Goal: Check status: Check status

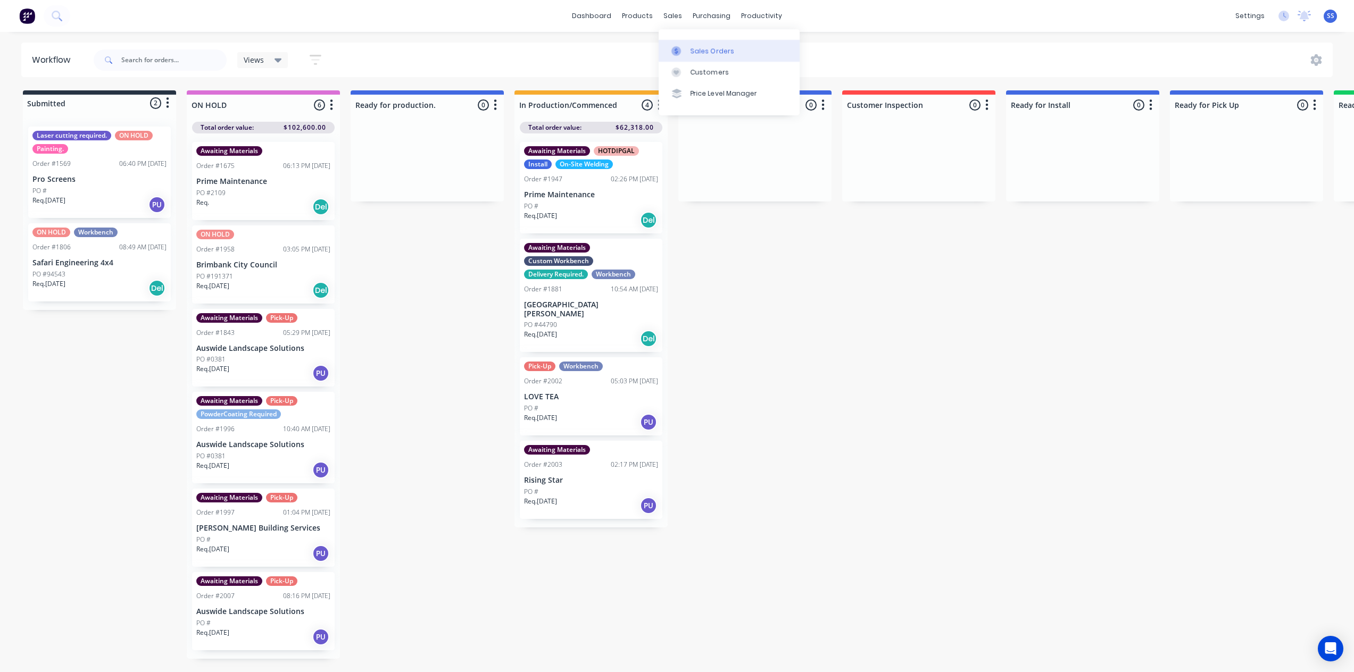
click at [684, 51] on div at bounding box center [679, 51] width 16 height 10
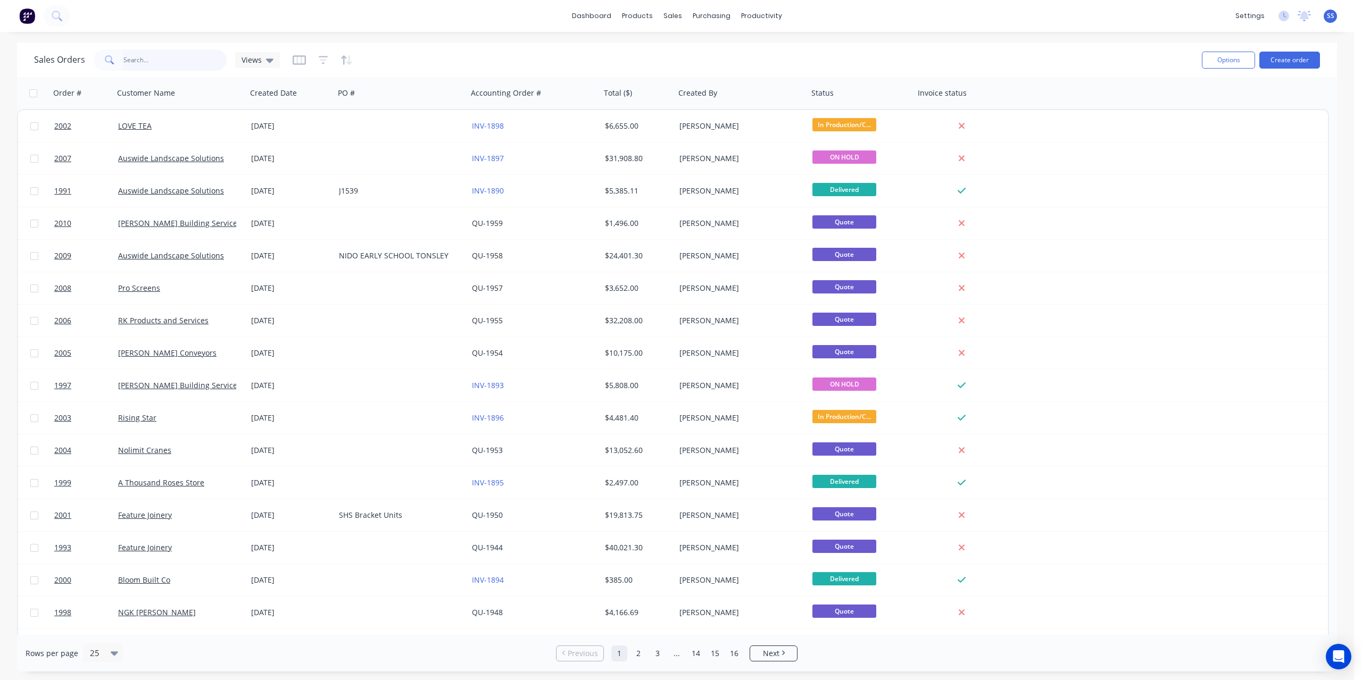
click at [172, 53] on input "text" at bounding box center [175, 59] width 104 height 21
type input "prime"
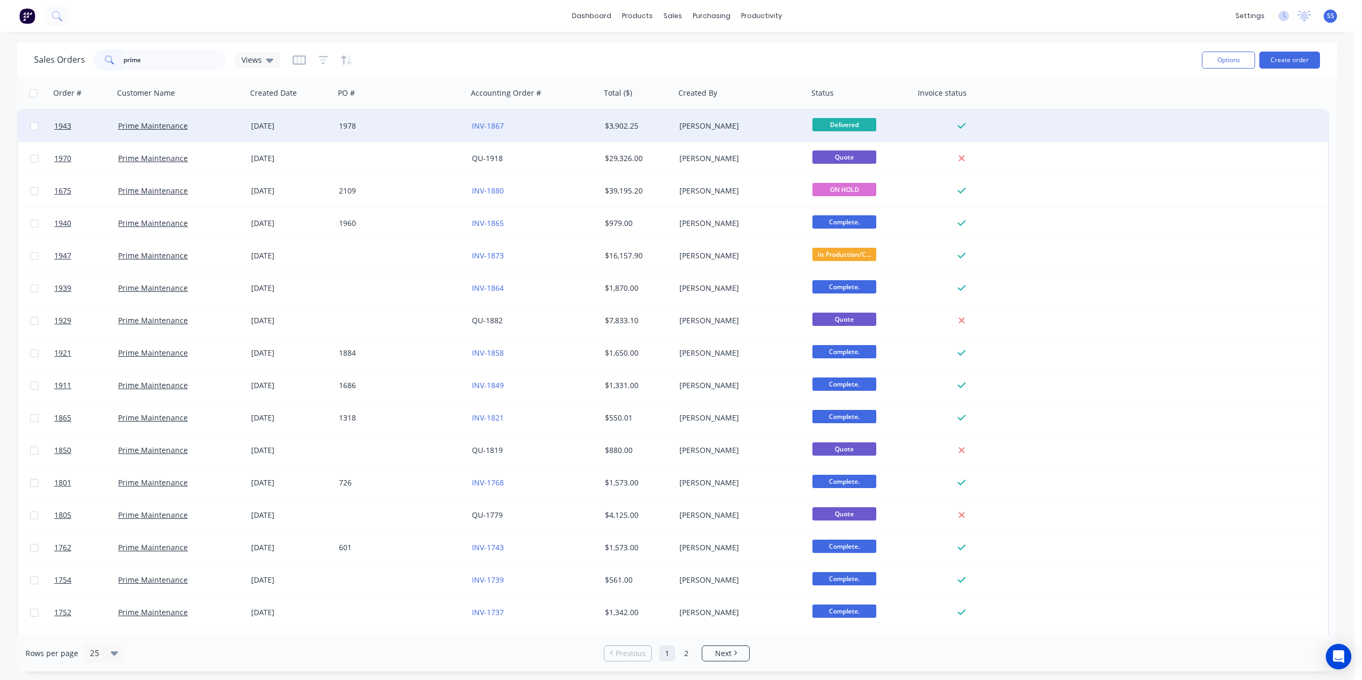
click at [430, 139] on div "1978" at bounding box center [401, 126] width 133 height 32
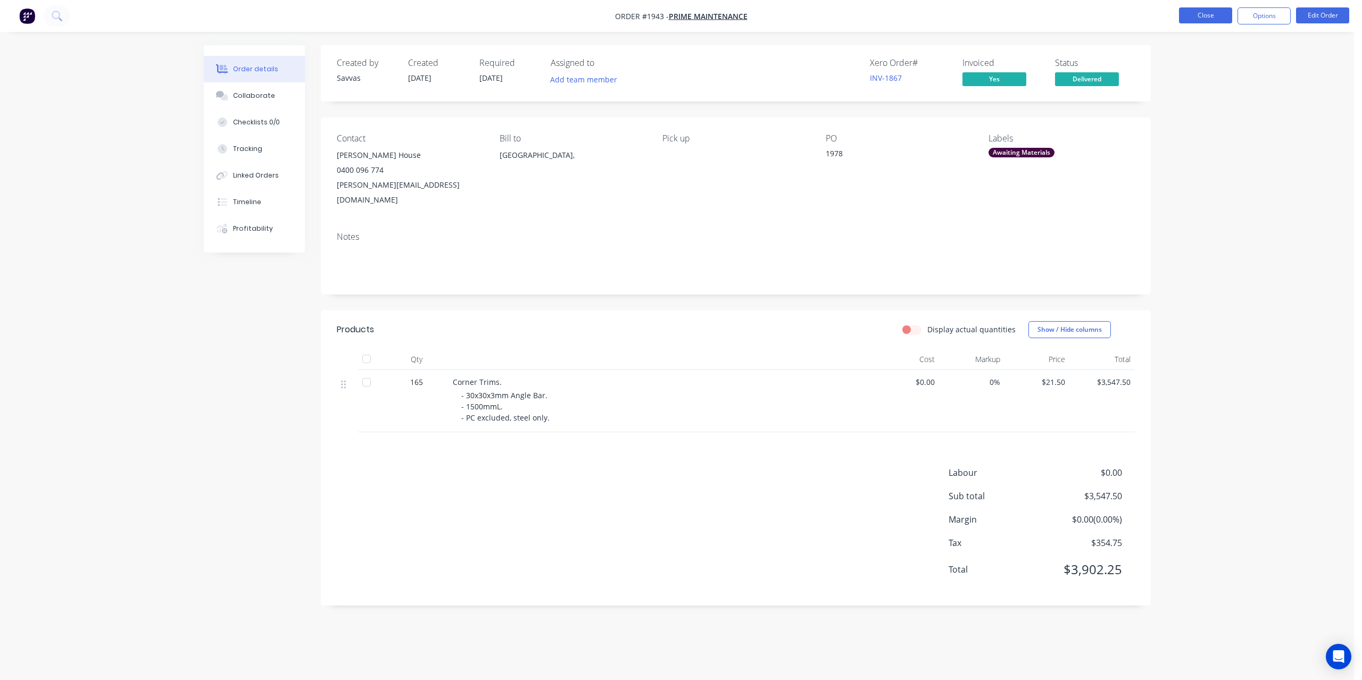
click at [1208, 20] on button "Close" at bounding box center [1205, 15] width 53 height 16
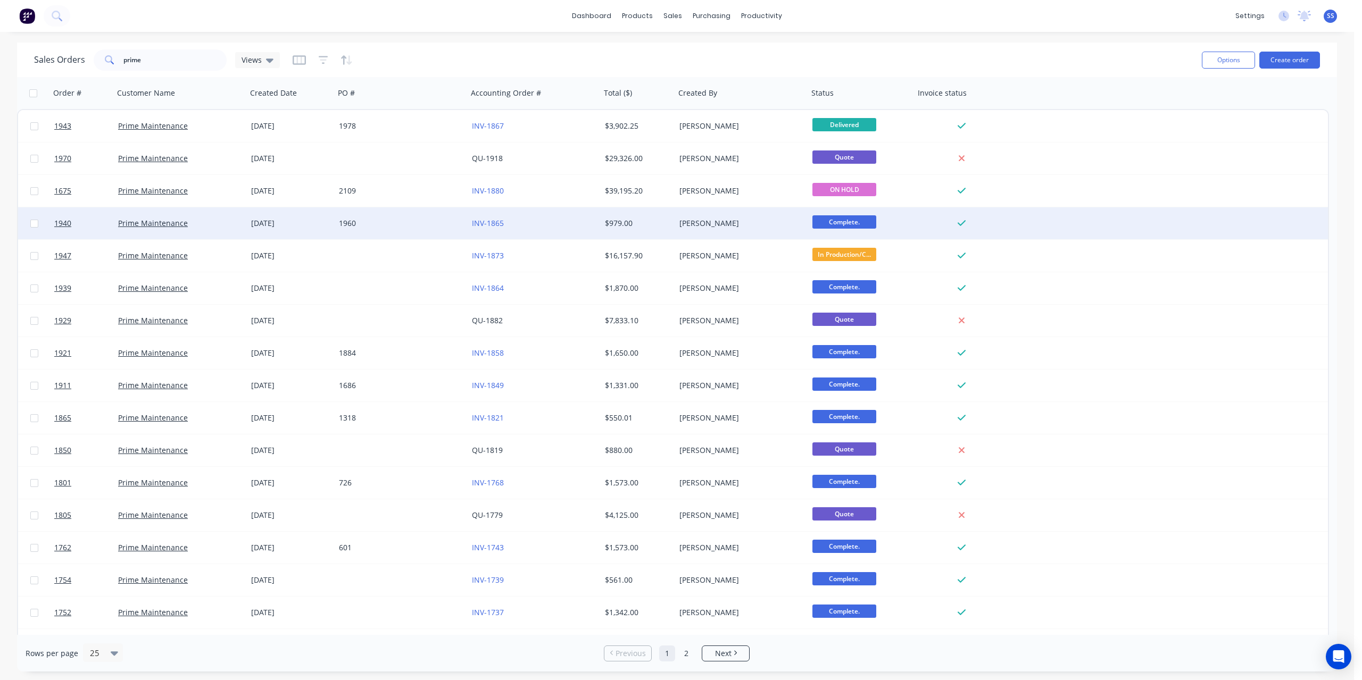
click at [573, 232] on div "INV-1865" at bounding box center [534, 223] width 133 height 32
